Goal: Check status: Check status

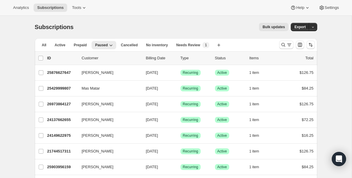
click at [117, 55] on div "list header ID Customer Billing Date Type Status Items Total" at bounding box center [176, 58] width 282 height 13
click at [279, 41] on button "Search and filter results" at bounding box center [286, 45] width 14 height 8
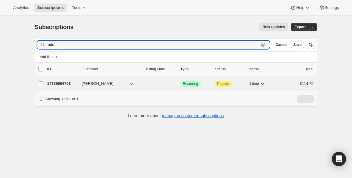
type input "rudra"
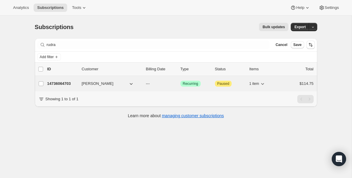
click at [64, 82] on p "14736064703" at bounding box center [62, 84] width 30 height 6
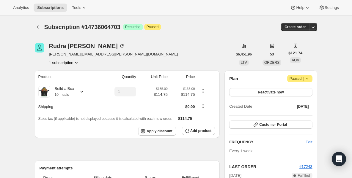
click at [306, 82] on span "Attention Paused |" at bounding box center [299, 78] width 25 height 7
click at [268, 59] on div "53 ORDERS" at bounding box center [271, 54] width 19 height 23
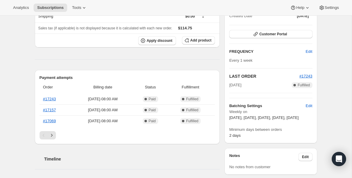
scroll to position [95, 0]
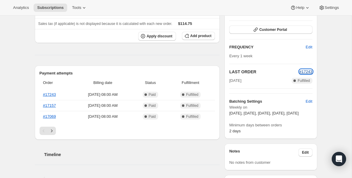
click at [303, 71] on span "#17243" at bounding box center [305, 71] width 13 height 4
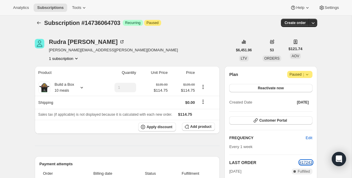
scroll to position [0, 0]
